Goal: Navigation & Orientation: Find specific page/section

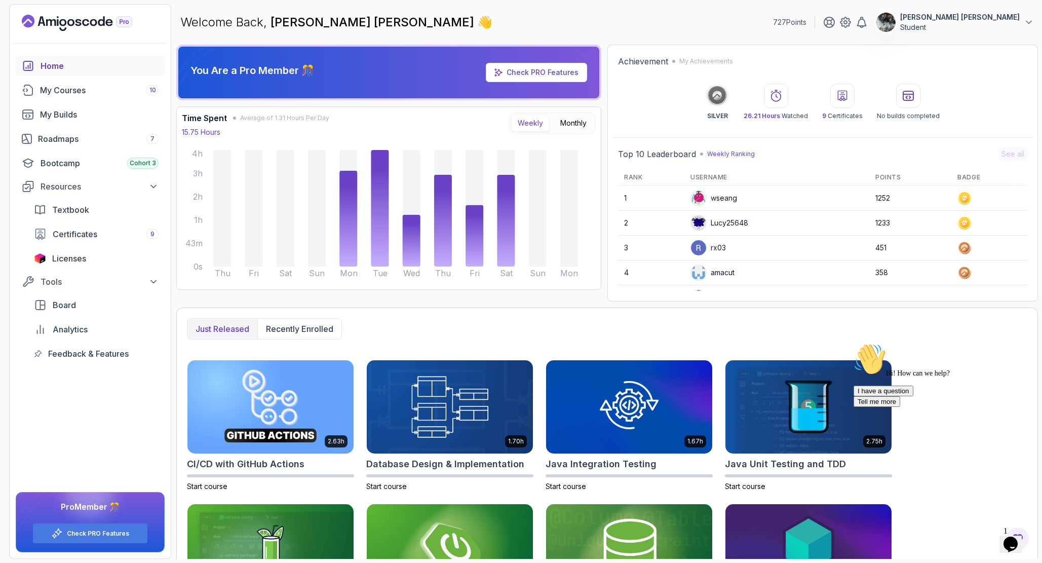
click at [854, 343] on icon "Chat attention grabber" at bounding box center [854, 343] width 0 height 0
click at [1019, 536] on img at bounding box center [1014, 524] width 63 height 40
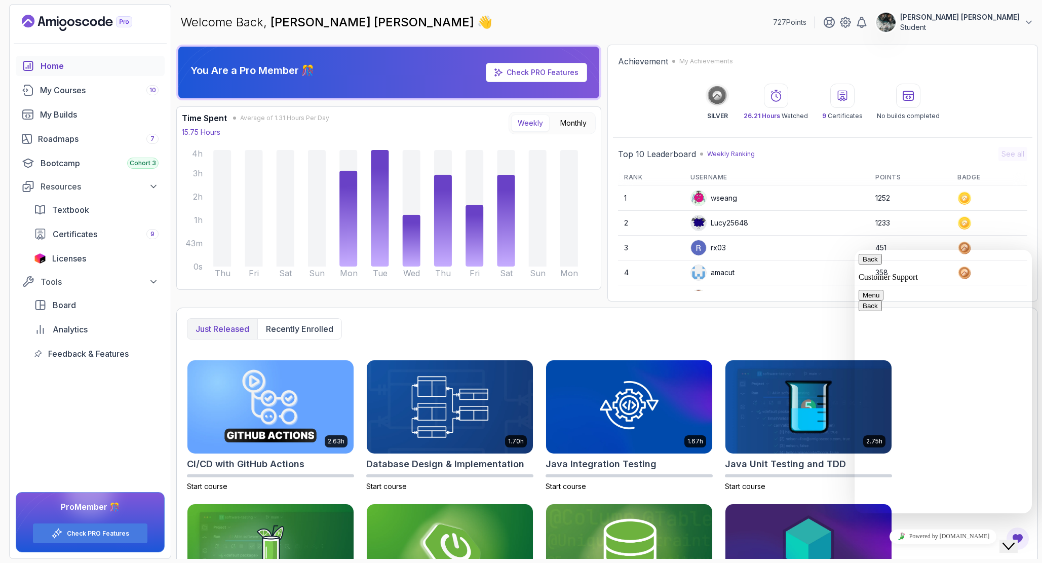
drag, startPoint x: 1039, startPoint y: 558, endPoint x: 1019, endPoint y: 536, distance: 29.8
click at [1015, 543] on icon "$i18n('chat', 'chat_widget')" at bounding box center [1009, 546] width 12 height 7
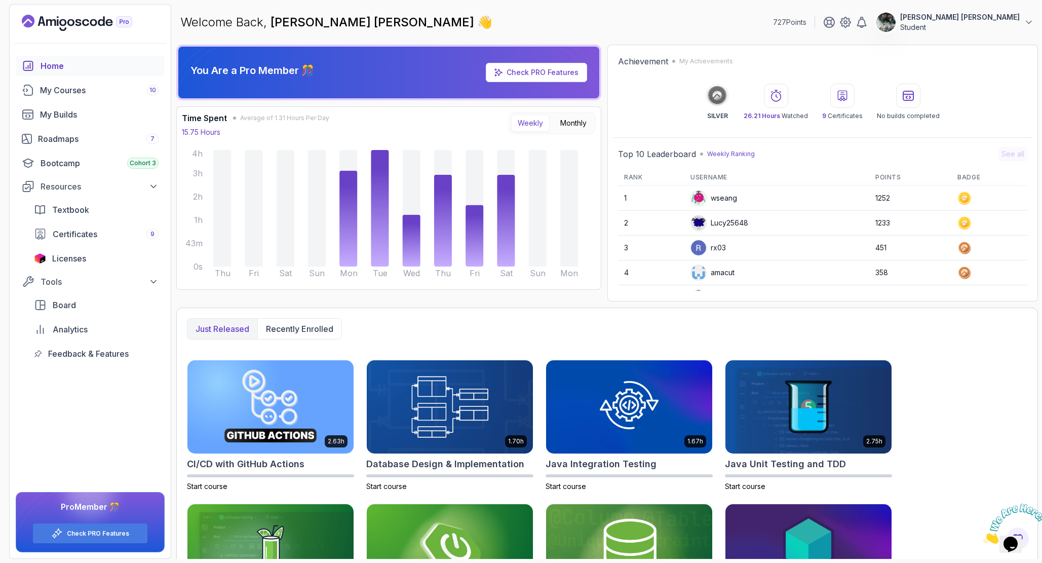
click at [983, 537] on icon "Close" at bounding box center [983, 541] width 0 height 9
click at [92, 90] on div "My Courses 10" at bounding box center [99, 90] width 119 height 12
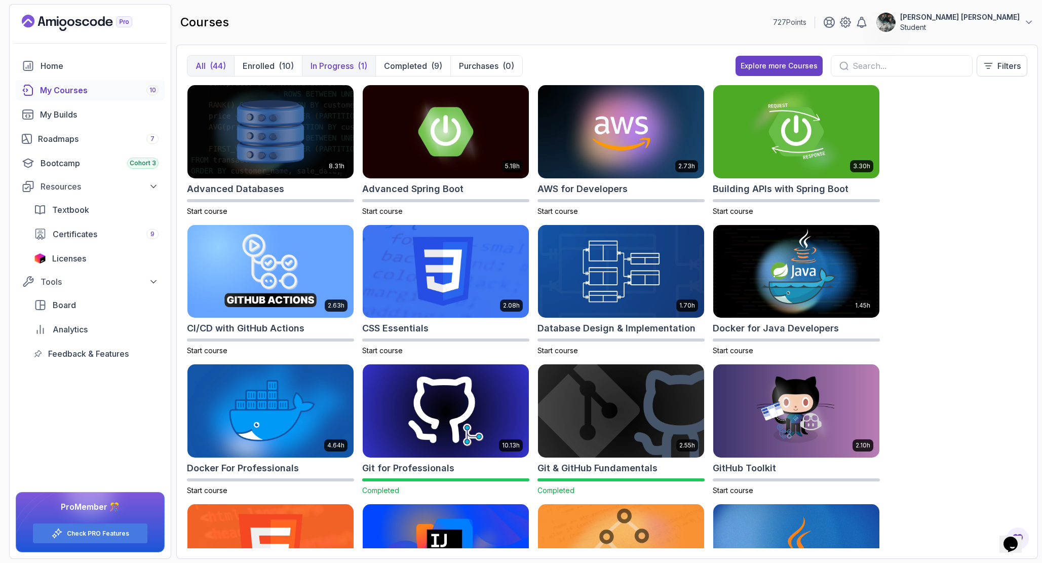
click at [318, 71] on p "In Progress" at bounding box center [332, 66] width 43 height 12
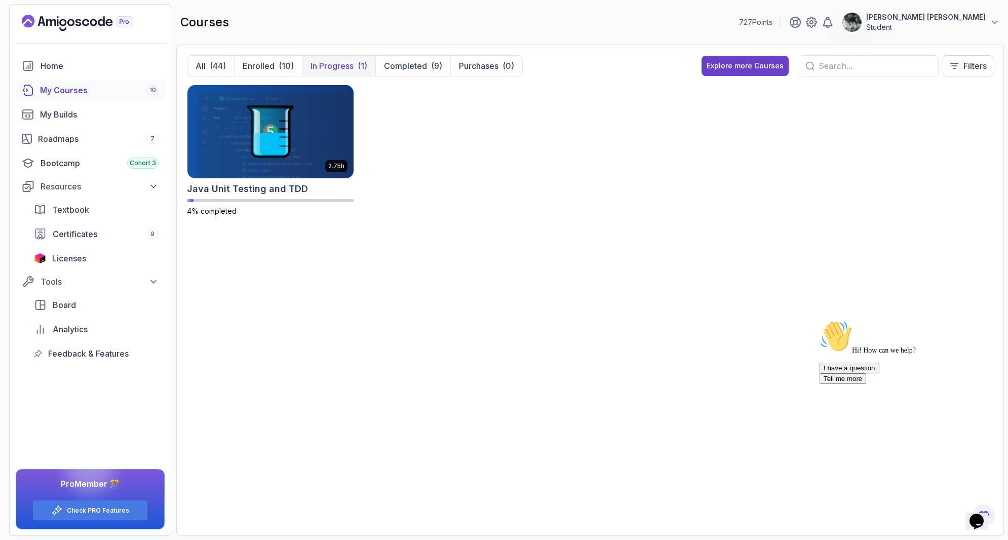
drag, startPoint x: 988, startPoint y: 394, endPoint x: 1815, endPoint y: 725, distance: 890.3
click at [820, 320] on icon "Chat attention grabber" at bounding box center [820, 320] width 0 height 0
click at [980, 513] on icon "Opens Chat This icon Opens the chat window." at bounding box center [977, 521] width 16 height 16
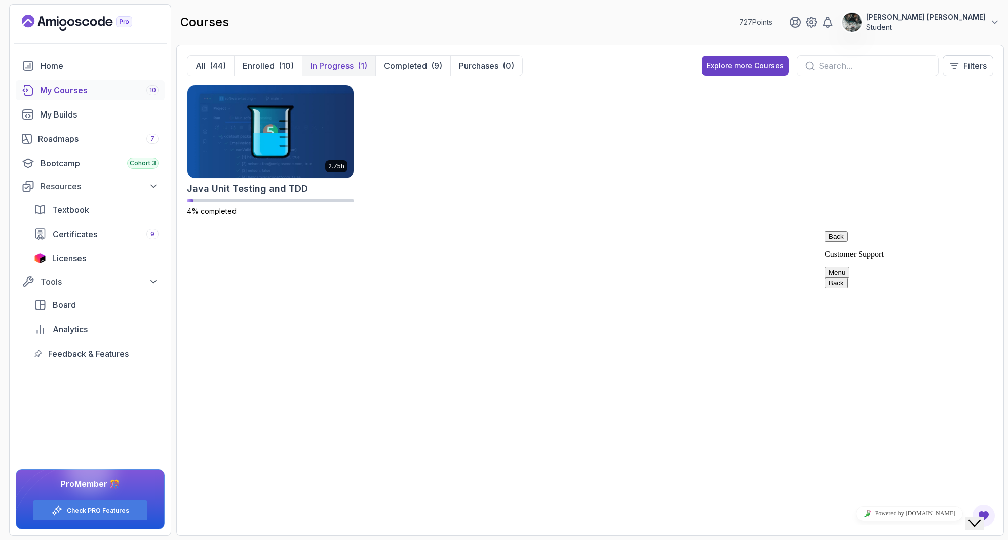
click at [981, 517] on div "Close Chat This icon closes the chat window." at bounding box center [975, 523] width 12 height 12
